Goal: Browse casually: Explore the website without a specific task or goal

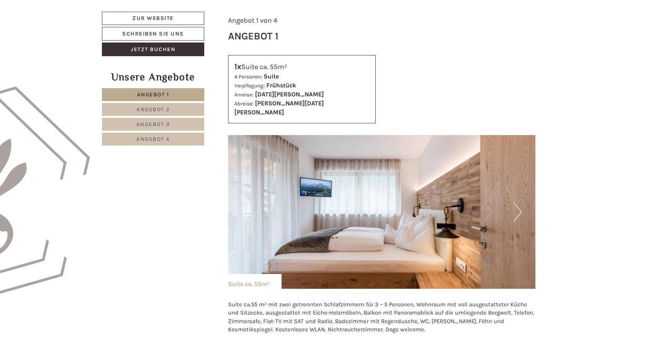
scroll to position [390, 0]
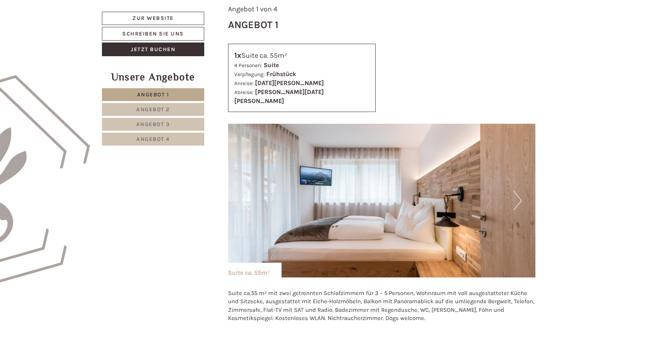
click at [521, 191] on button "Next" at bounding box center [517, 201] width 8 height 20
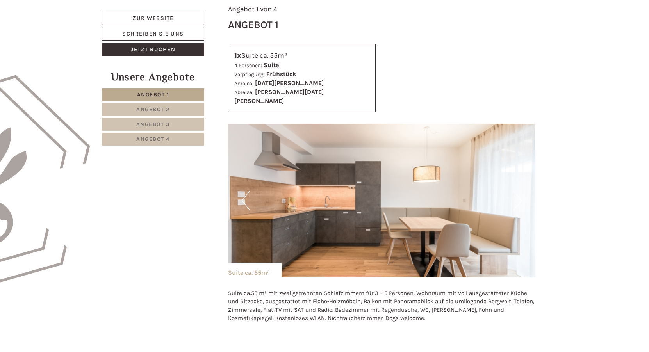
click at [245, 191] on button "Previous" at bounding box center [246, 201] width 8 height 20
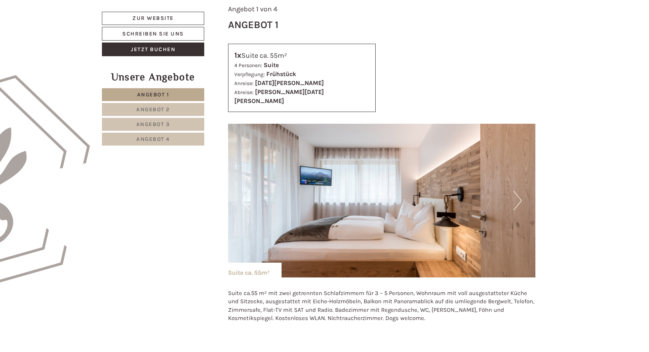
click at [518, 193] on button "Next" at bounding box center [517, 201] width 8 height 20
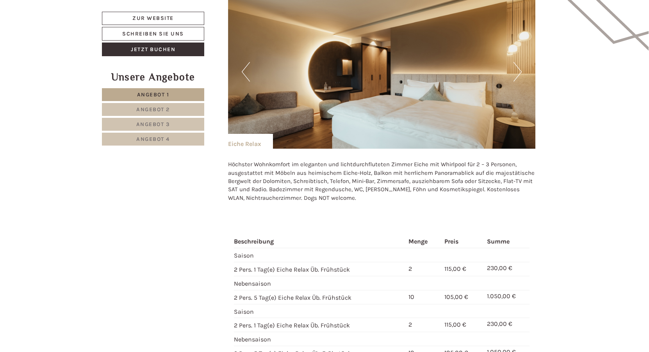
scroll to position [1015, 0]
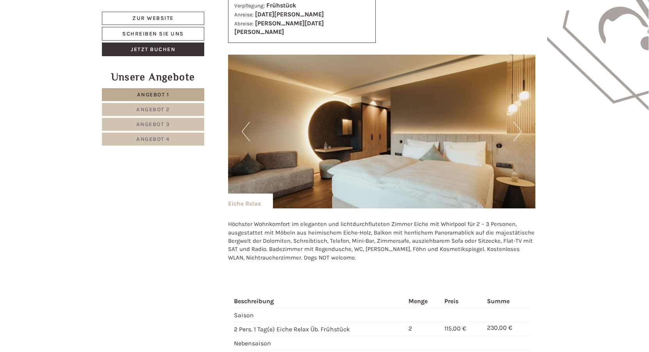
click at [516, 122] on button "Next" at bounding box center [517, 132] width 8 height 20
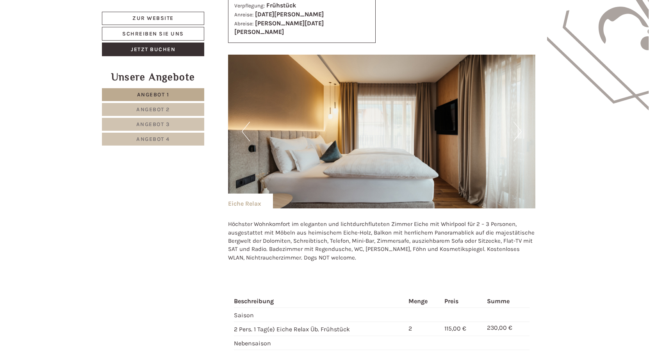
click at [516, 122] on button "Next" at bounding box center [517, 132] width 8 height 20
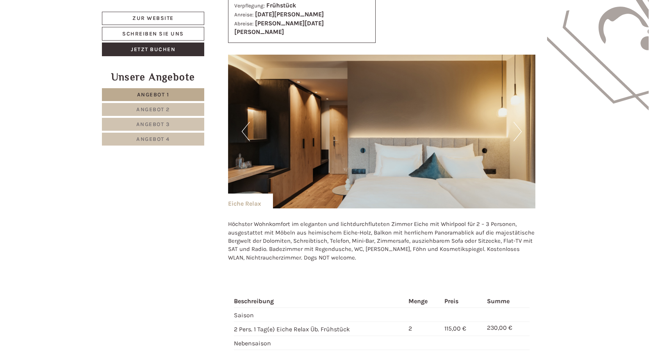
click at [516, 122] on button "Next" at bounding box center [517, 132] width 8 height 20
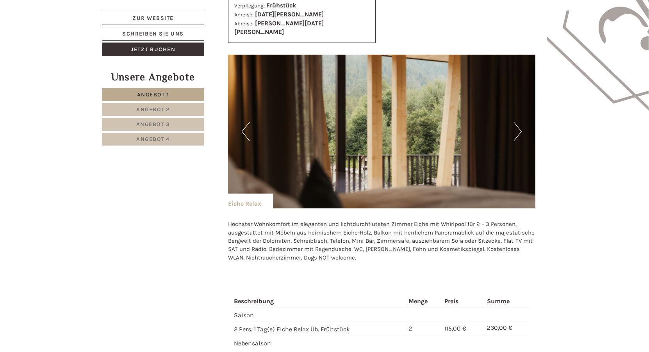
click at [515, 122] on button "Next" at bounding box center [517, 132] width 8 height 20
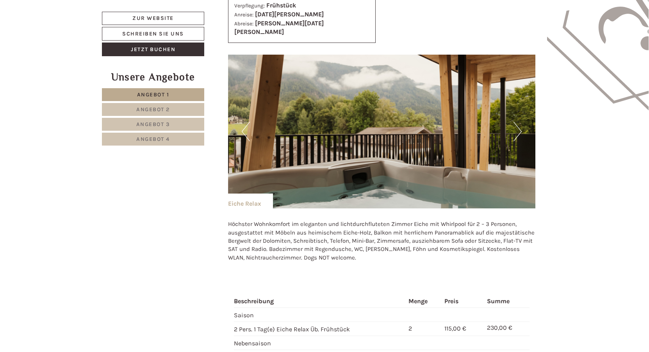
click at [515, 122] on button "Next" at bounding box center [517, 132] width 8 height 20
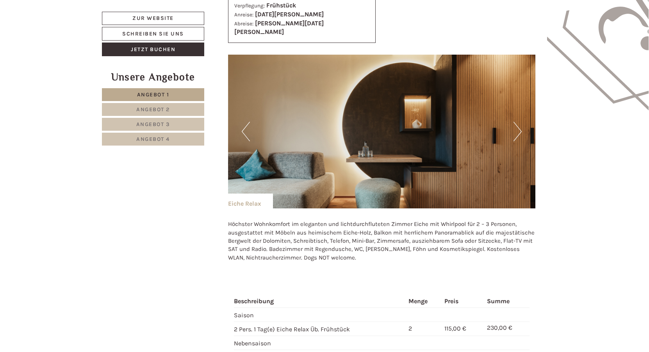
click at [515, 122] on button "Next" at bounding box center [517, 132] width 8 height 20
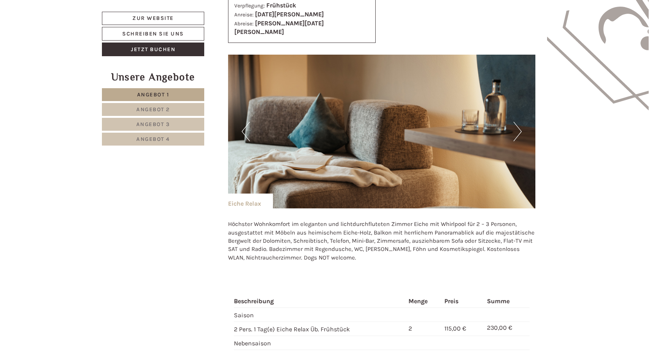
click at [520, 122] on button "Next" at bounding box center [517, 132] width 8 height 20
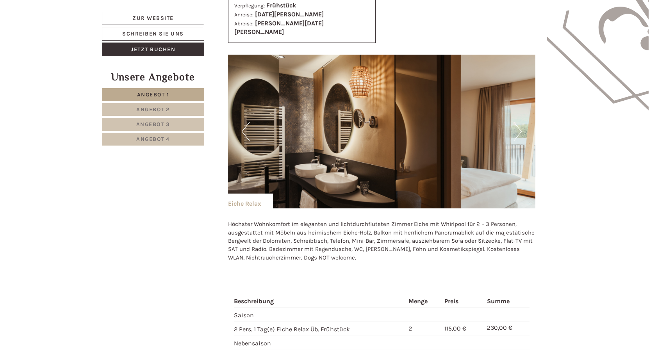
click at [517, 122] on button "Next" at bounding box center [517, 132] width 8 height 20
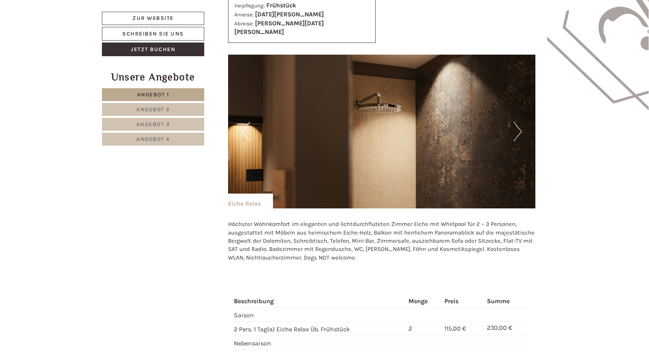
click at [517, 122] on button "Next" at bounding box center [517, 132] width 8 height 20
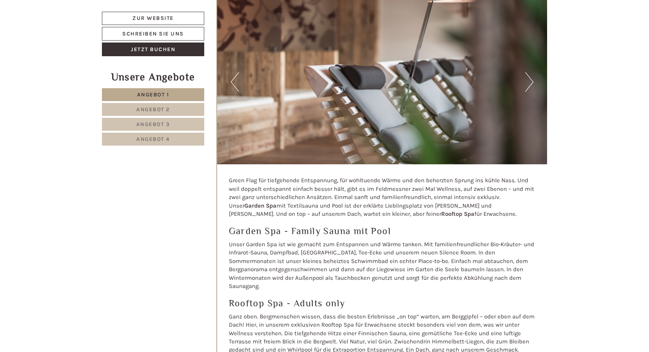
scroll to position [2888, 0]
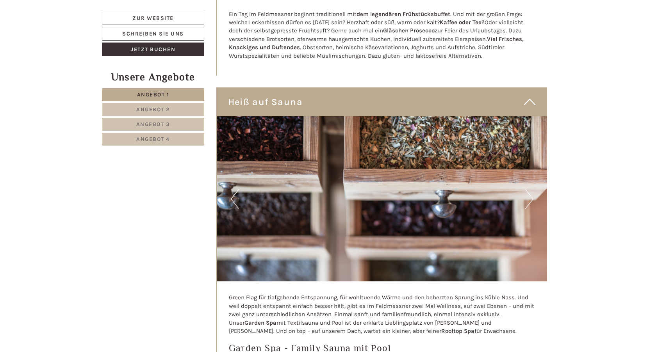
click at [531, 189] on button "Next" at bounding box center [529, 199] width 8 height 20
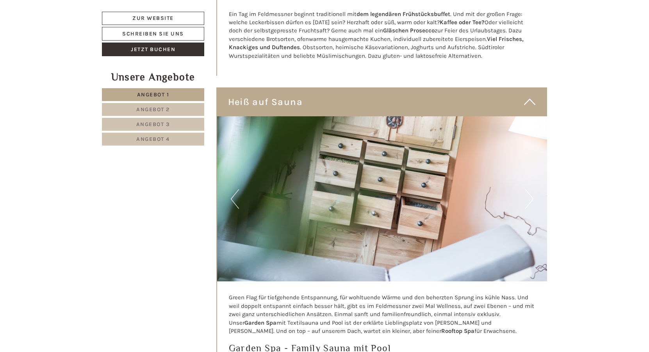
click at [526, 189] on button "Next" at bounding box center [529, 199] width 8 height 20
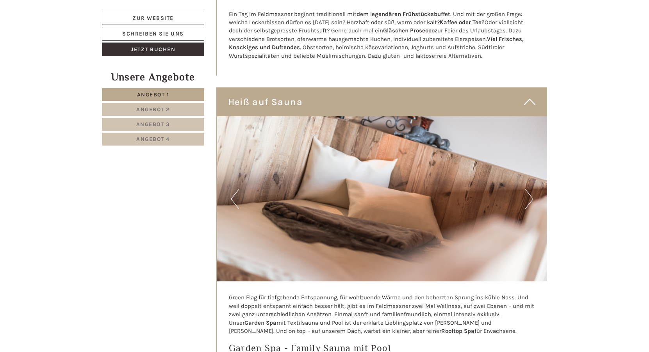
click at [531, 189] on button "Next" at bounding box center [529, 199] width 8 height 20
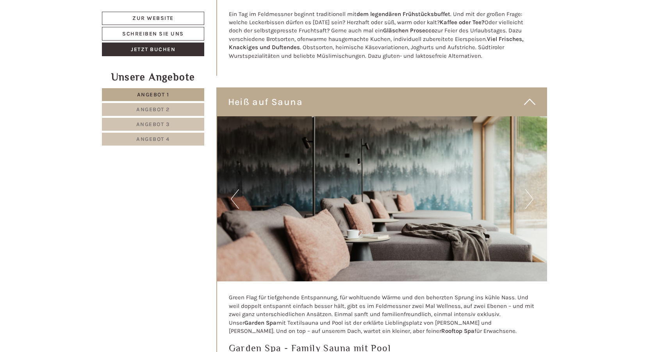
click at [531, 189] on button "Next" at bounding box center [529, 199] width 8 height 20
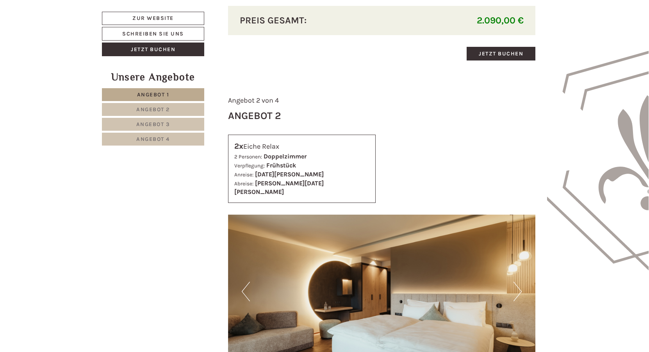
scroll to position [898, 0]
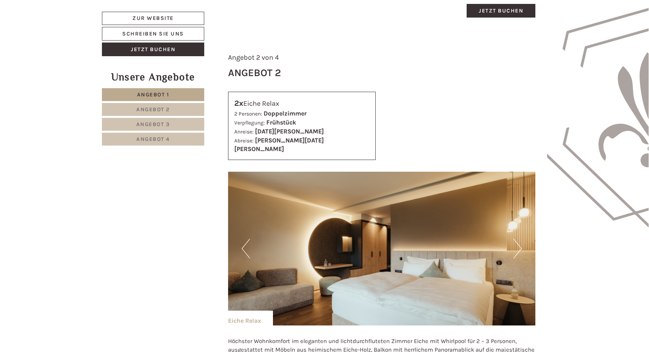
click at [516, 239] on button "Next" at bounding box center [517, 249] width 8 height 20
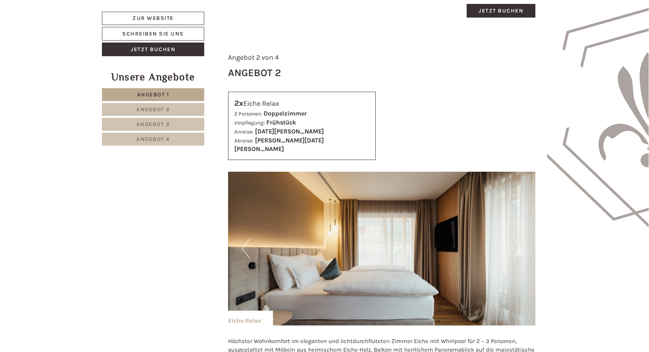
click at [523, 235] on img at bounding box center [382, 249] width 308 height 154
click at [518, 239] on button "Next" at bounding box center [517, 249] width 8 height 20
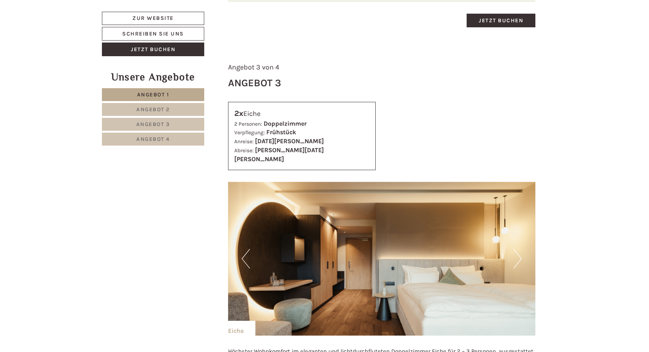
scroll to position [1405, 0]
